Goal: Information Seeking & Learning: Find specific fact

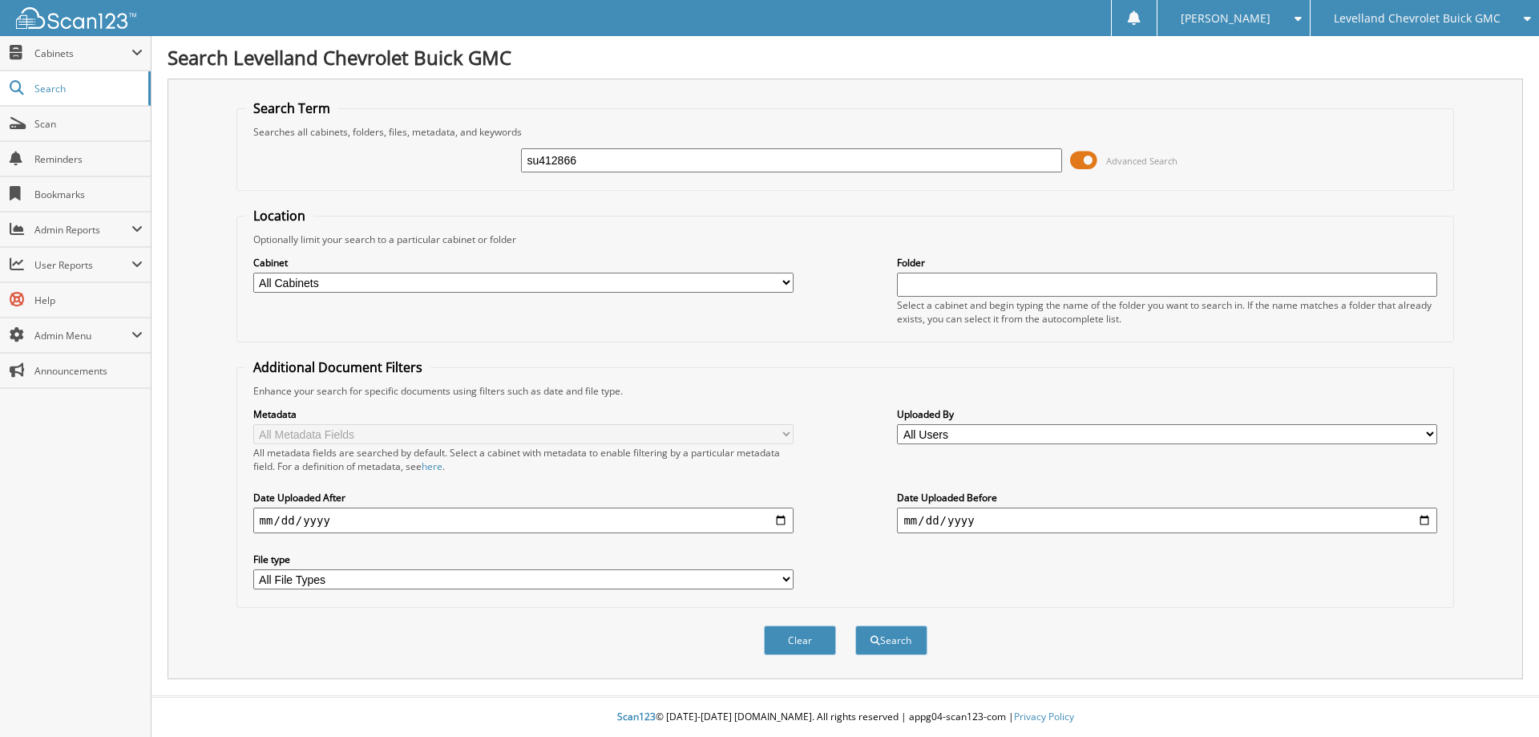
type input "su412866"
click at [855, 625] on button "Search" at bounding box center [891, 640] width 72 height 30
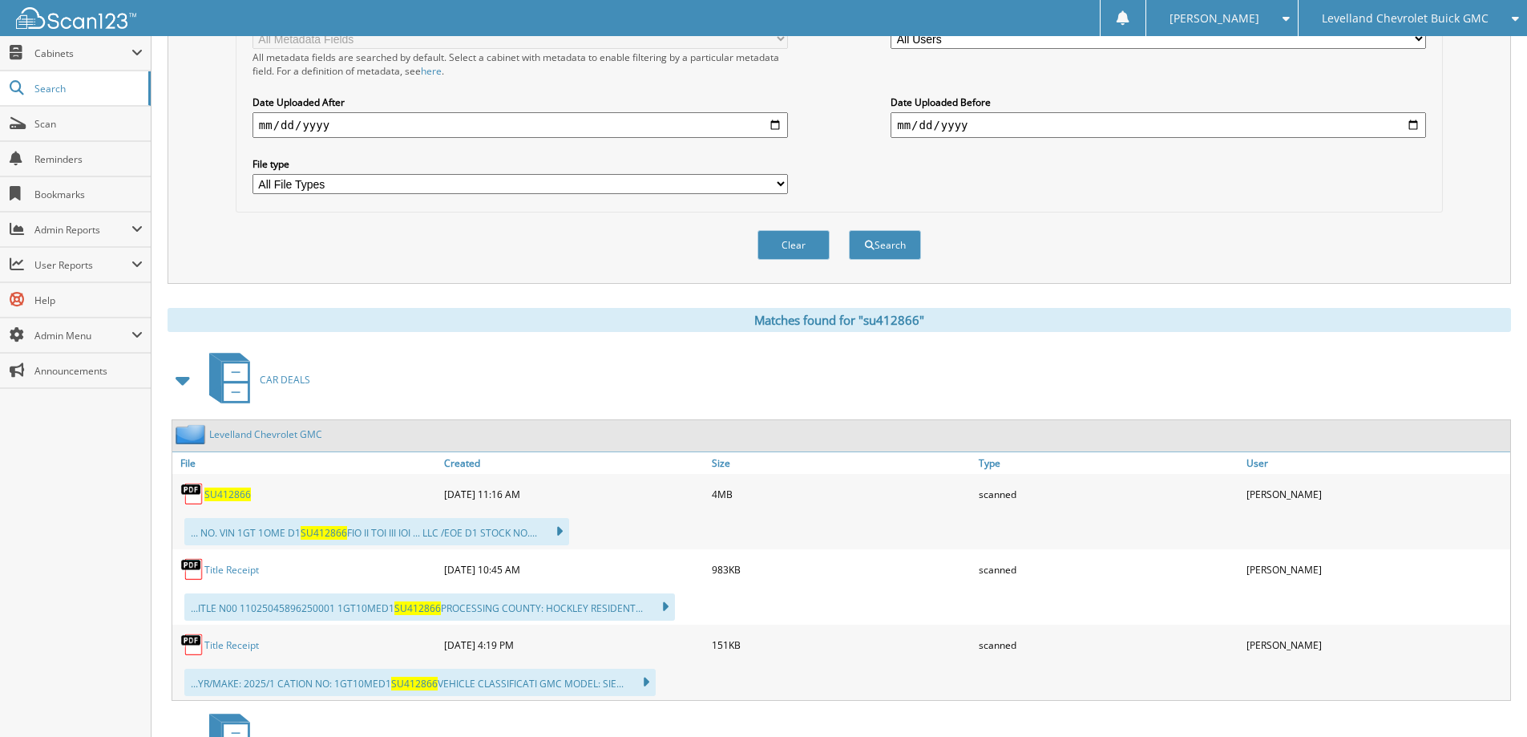
scroll to position [401, 0]
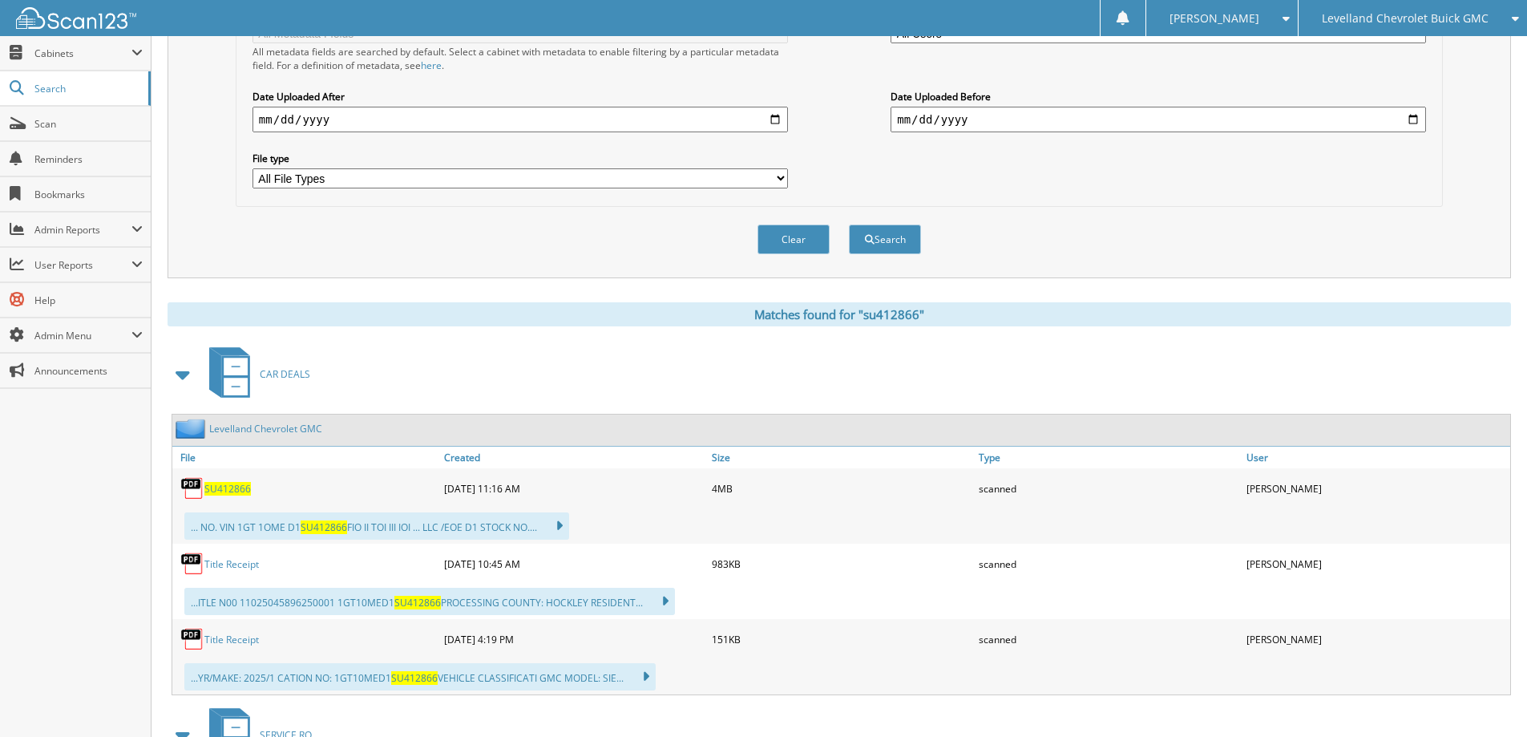
click at [237, 486] on span "SU412866" at bounding box center [227, 489] width 46 height 14
click at [42, 120] on span "Scan" at bounding box center [88, 124] width 108 height 14
